Goal: Check status

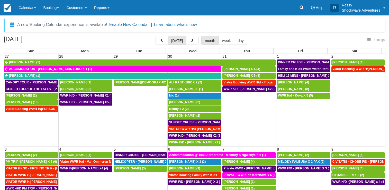
select select
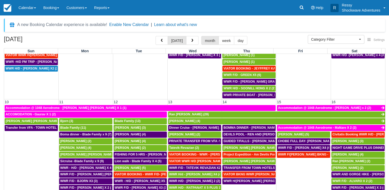
scroll to position [154, 0]
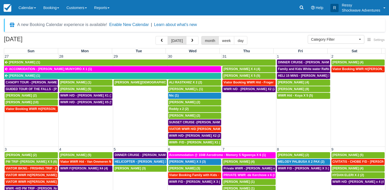
select select
